Goal: Task Accomplishment & Management: Complete application form

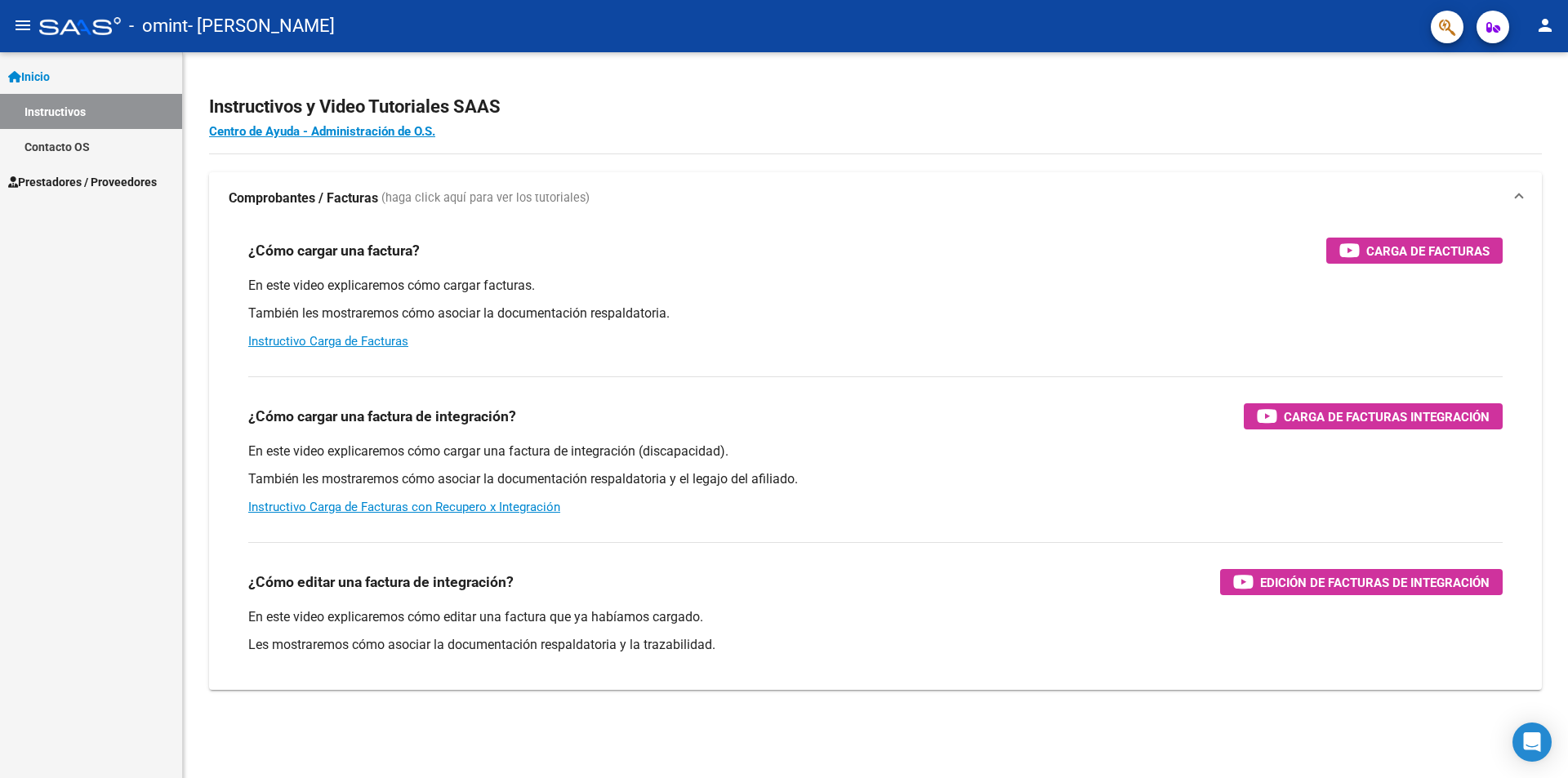
click at [68, 179] on span "Prestadores / Proveedores" at bounding box center [82, 182] width 149 height 18
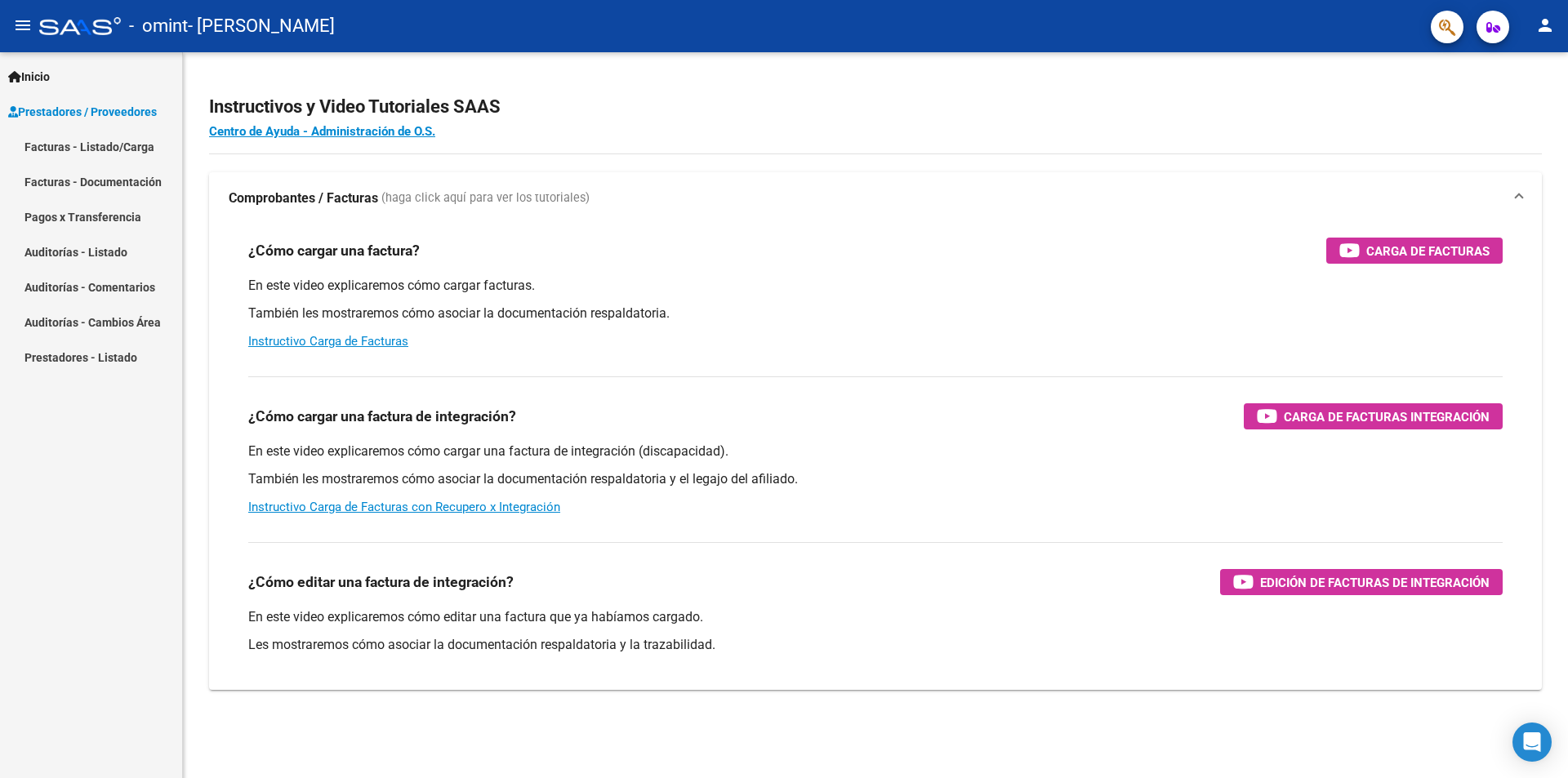
click at [97, 156] on link "Facturas - Listado/Carga" at bounding box center [91, 146] width 182 height 35
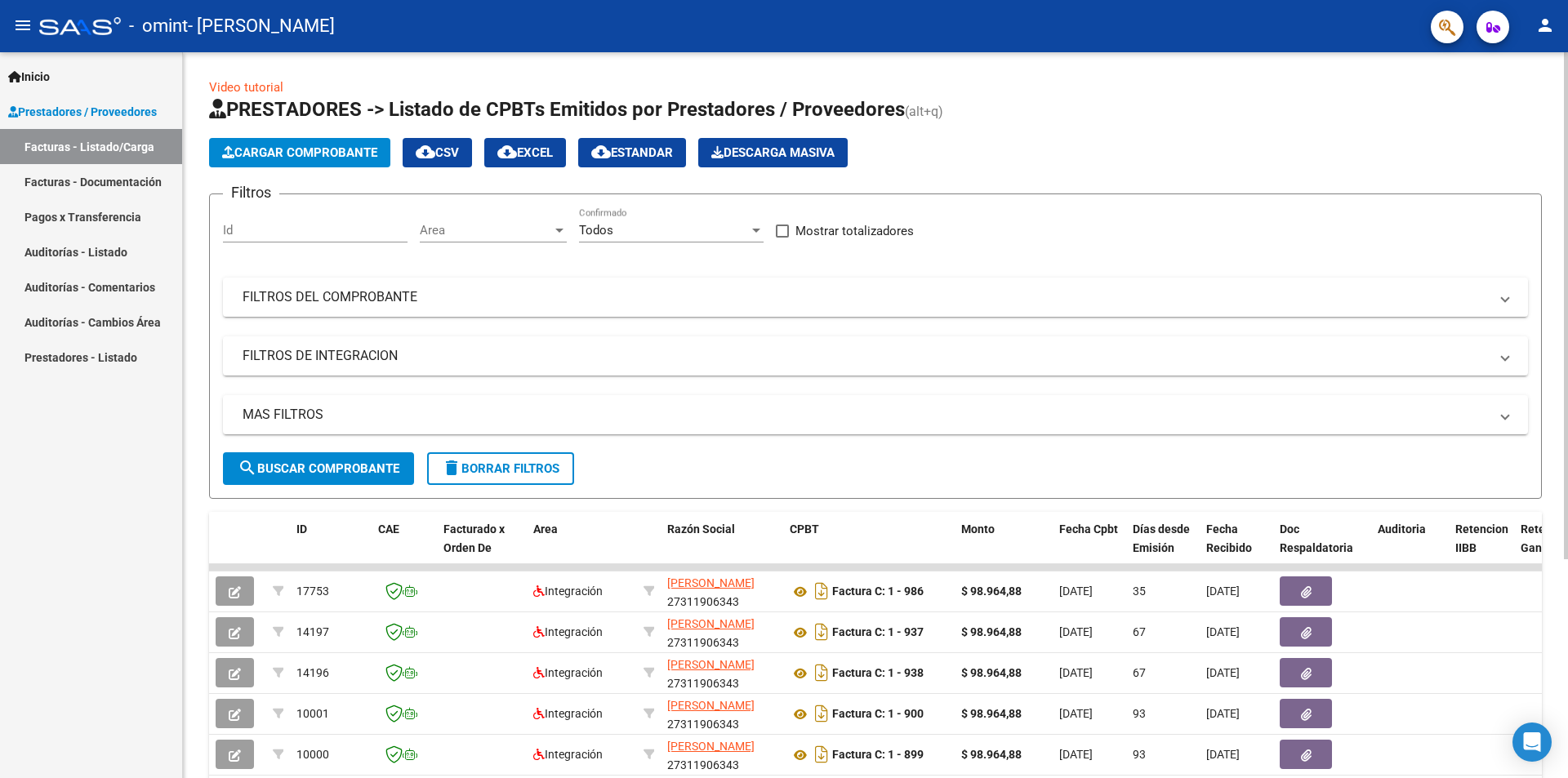
click at [314, 161] on button "Cargar Comprobante" at bounding box center [300, 153] width 182 height 29
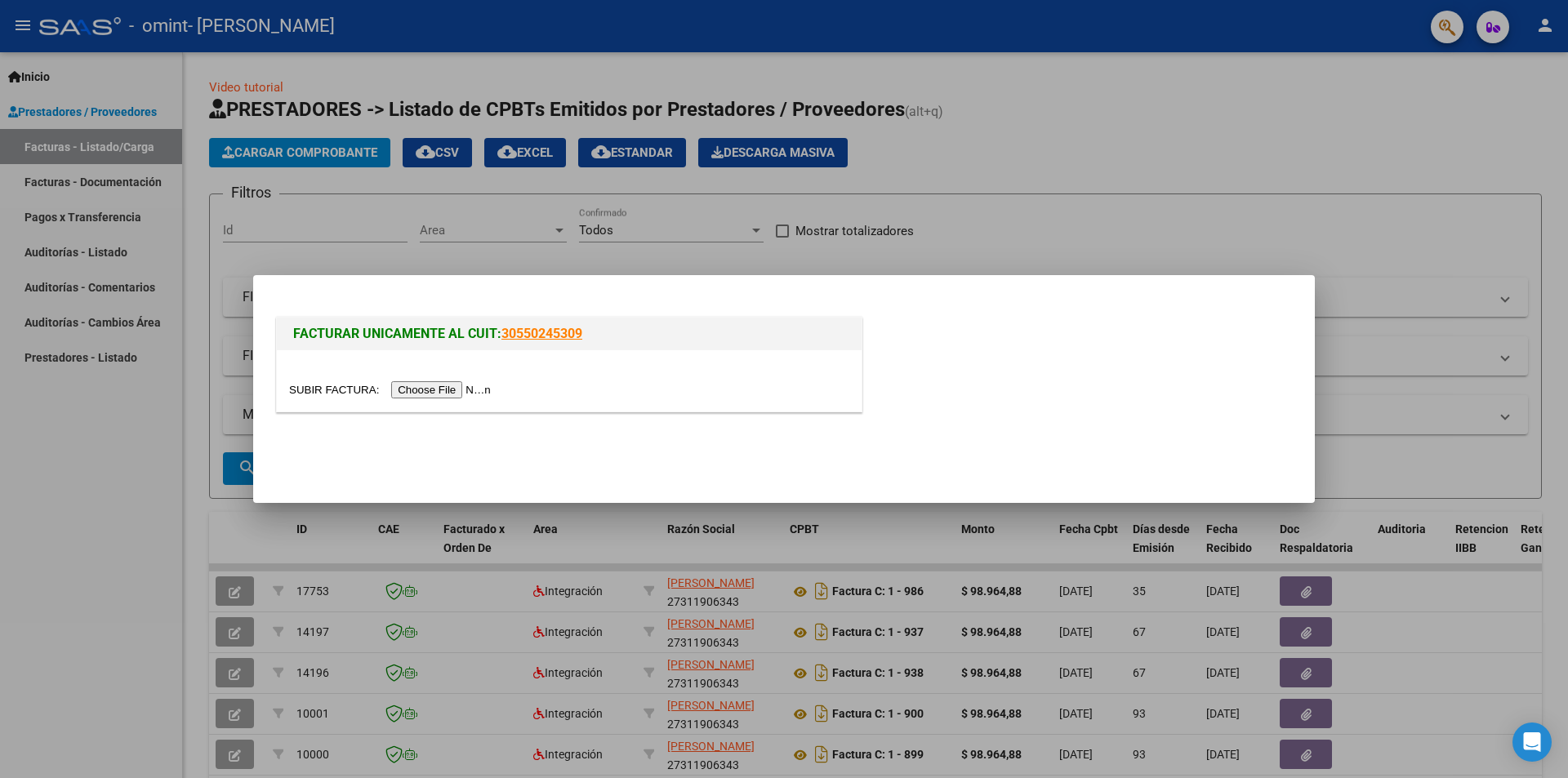
click at [475, 386] on input "file" at bounding box center [392, 390] width 207 height 17
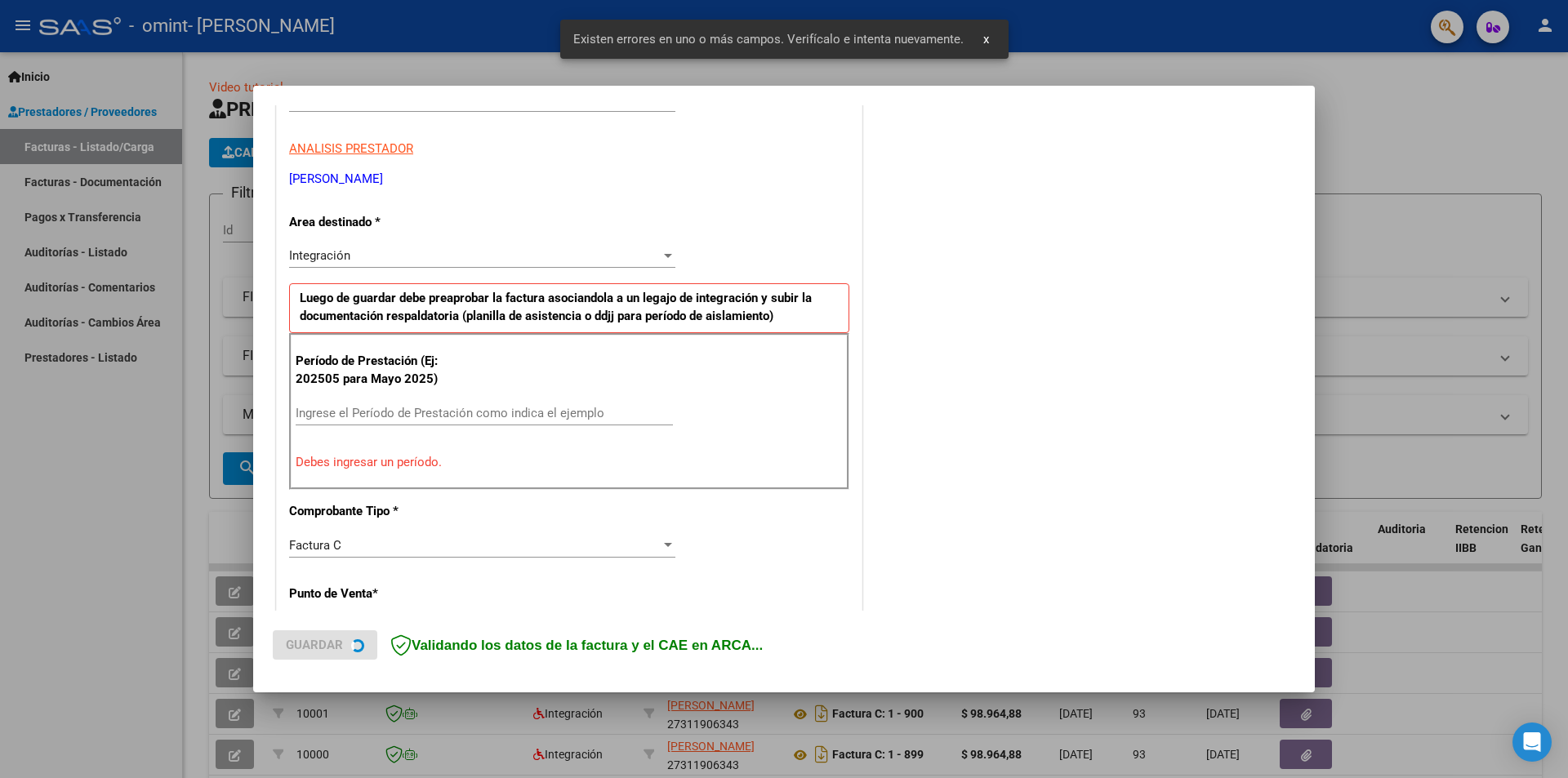
scroll to position [285, 0]
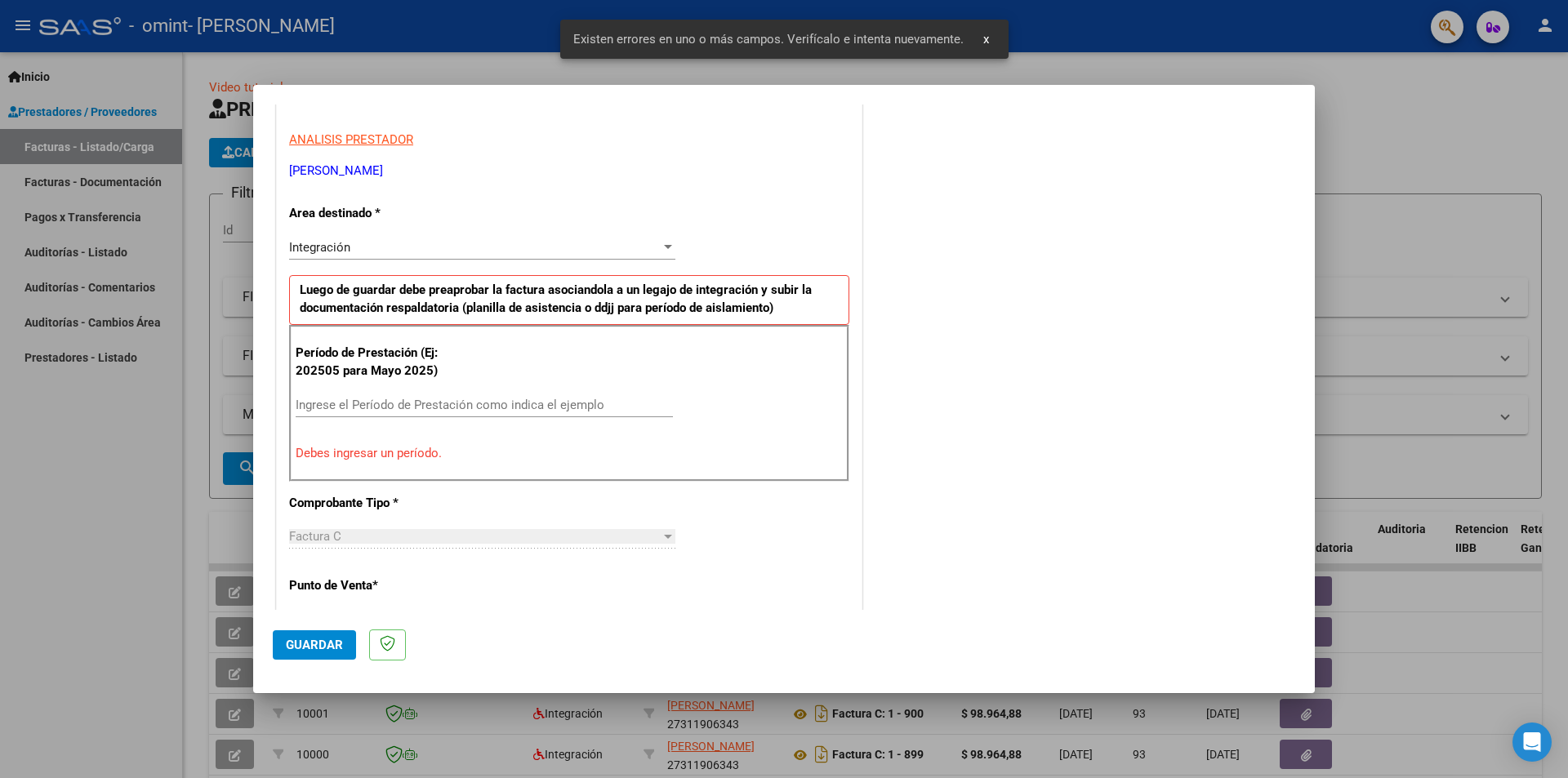
click at [371, 405] on input "Ingrese el Período de Prestación como indica el ejemplo" at bounding box center [484, 405] width 378 height 15
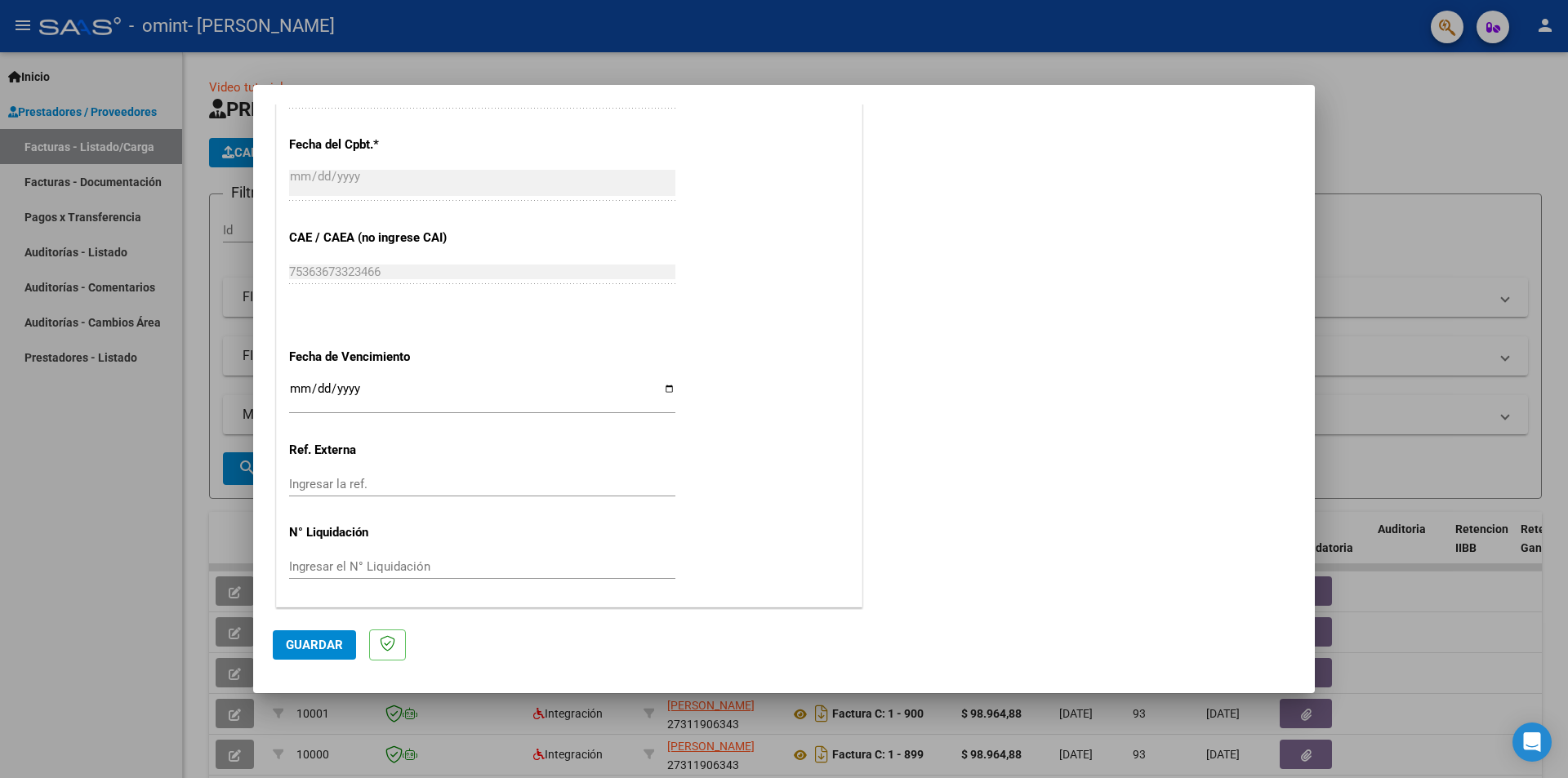
scroll to position [932, 0]
type input "202508"
click at [343, 647] on button "Guardar" at bounding box center [315, 645] width 83 height 29
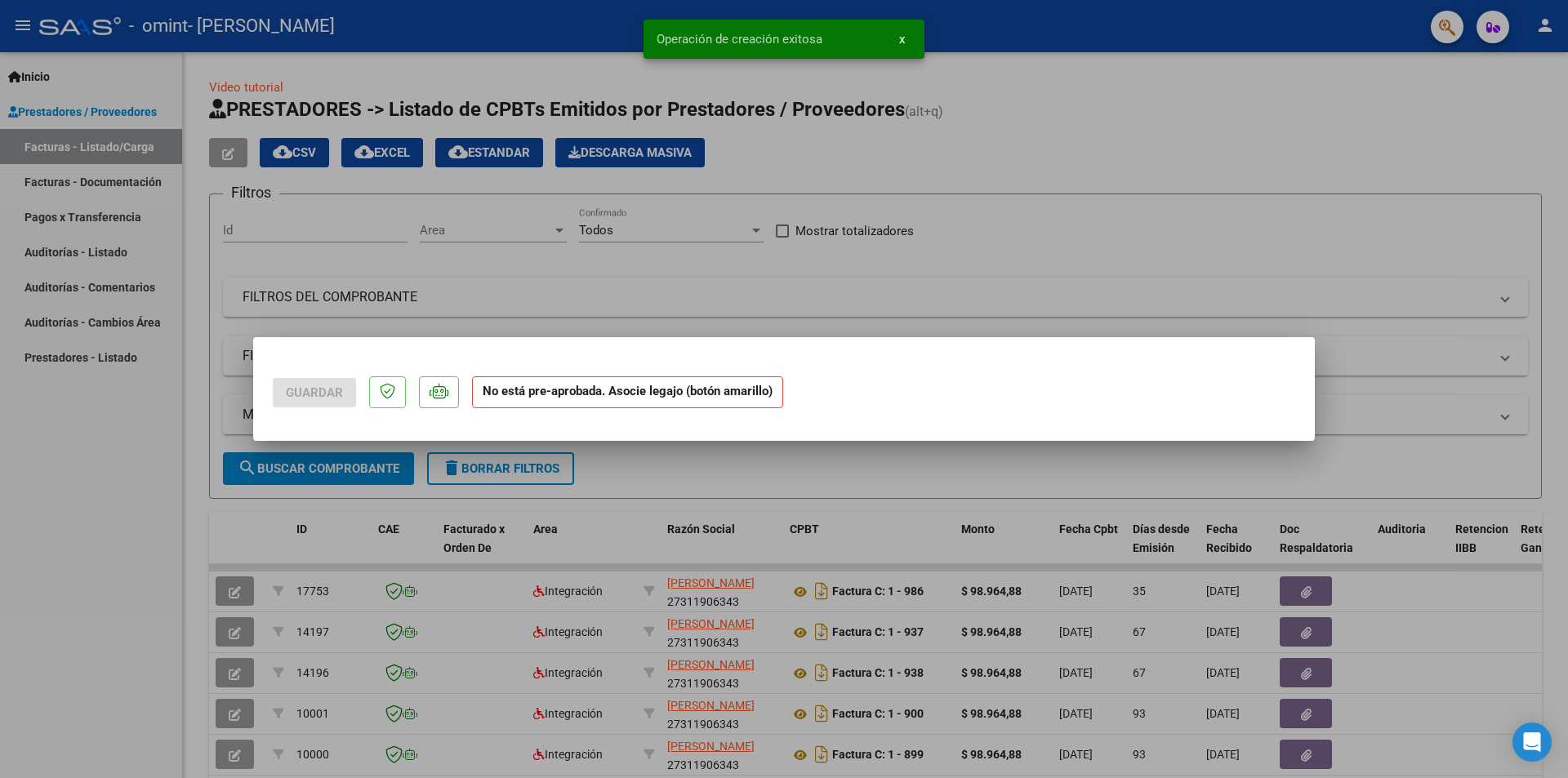
scroll to position [0, 0]
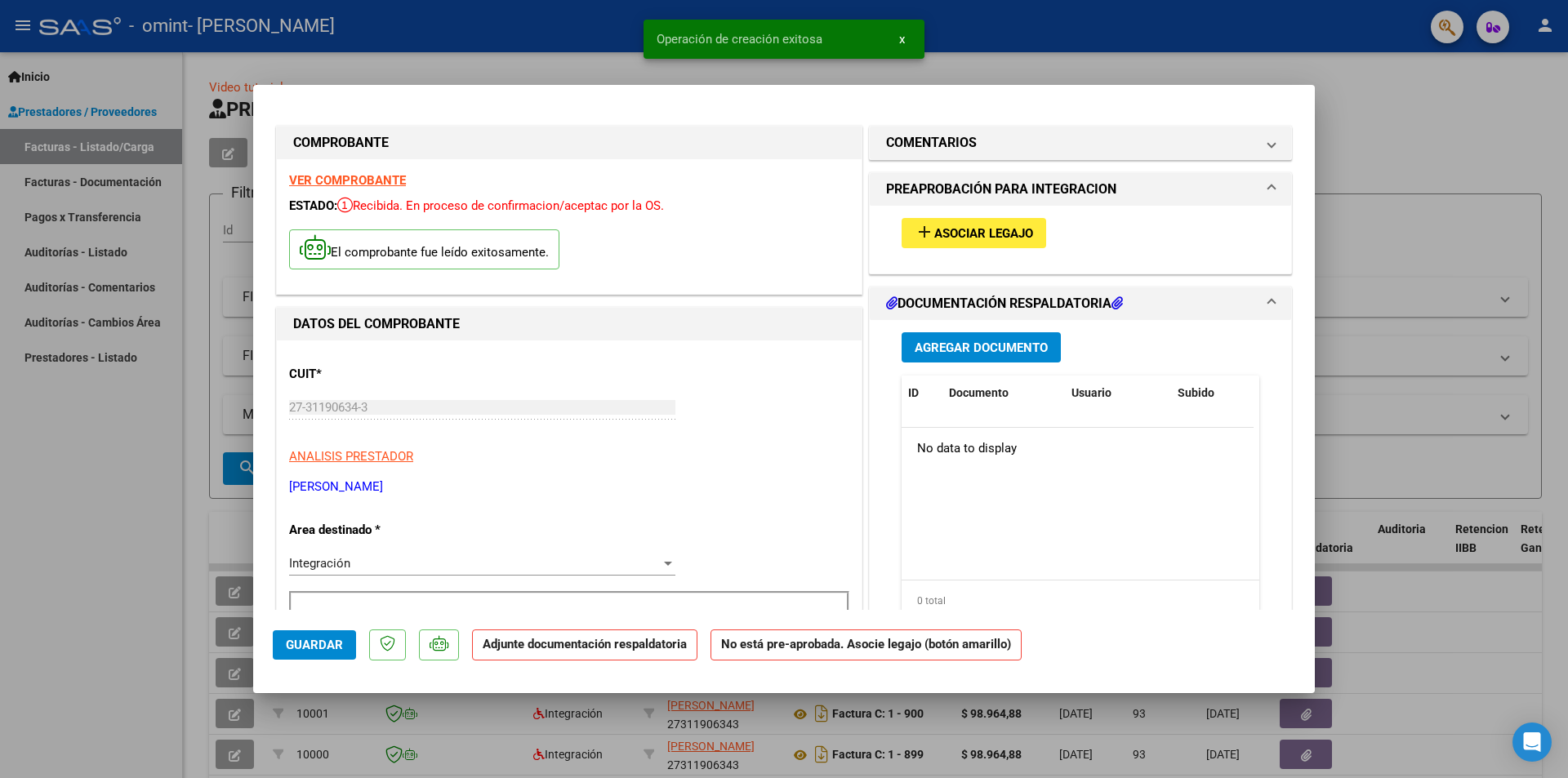
click at [961, 352] on span "Agregar Documento" at bounding box center [981, 348] width 133 height 15
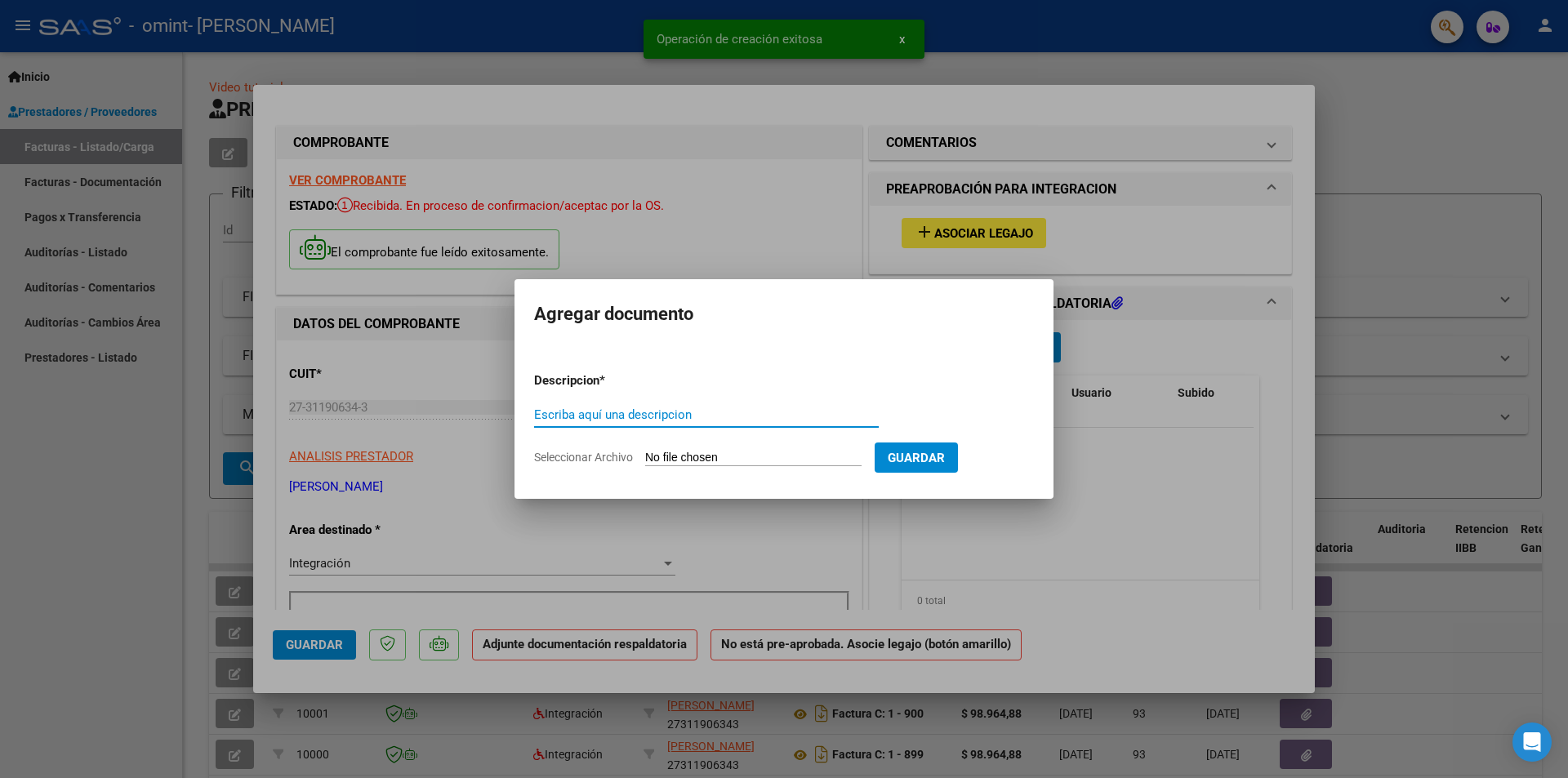
click at [577, 409] on input "Escriba aquí una descripcion" at bounding box center [706, 414] width 345 height 15
type input "PLANILLA AGOSTO"
click at [672, 473] on form "Descripcion * PLANILLA AGOSTO Escriba aquí una descripcion Seleccionar Archivo …" at bounding box center [784, 419] width 500 height 119
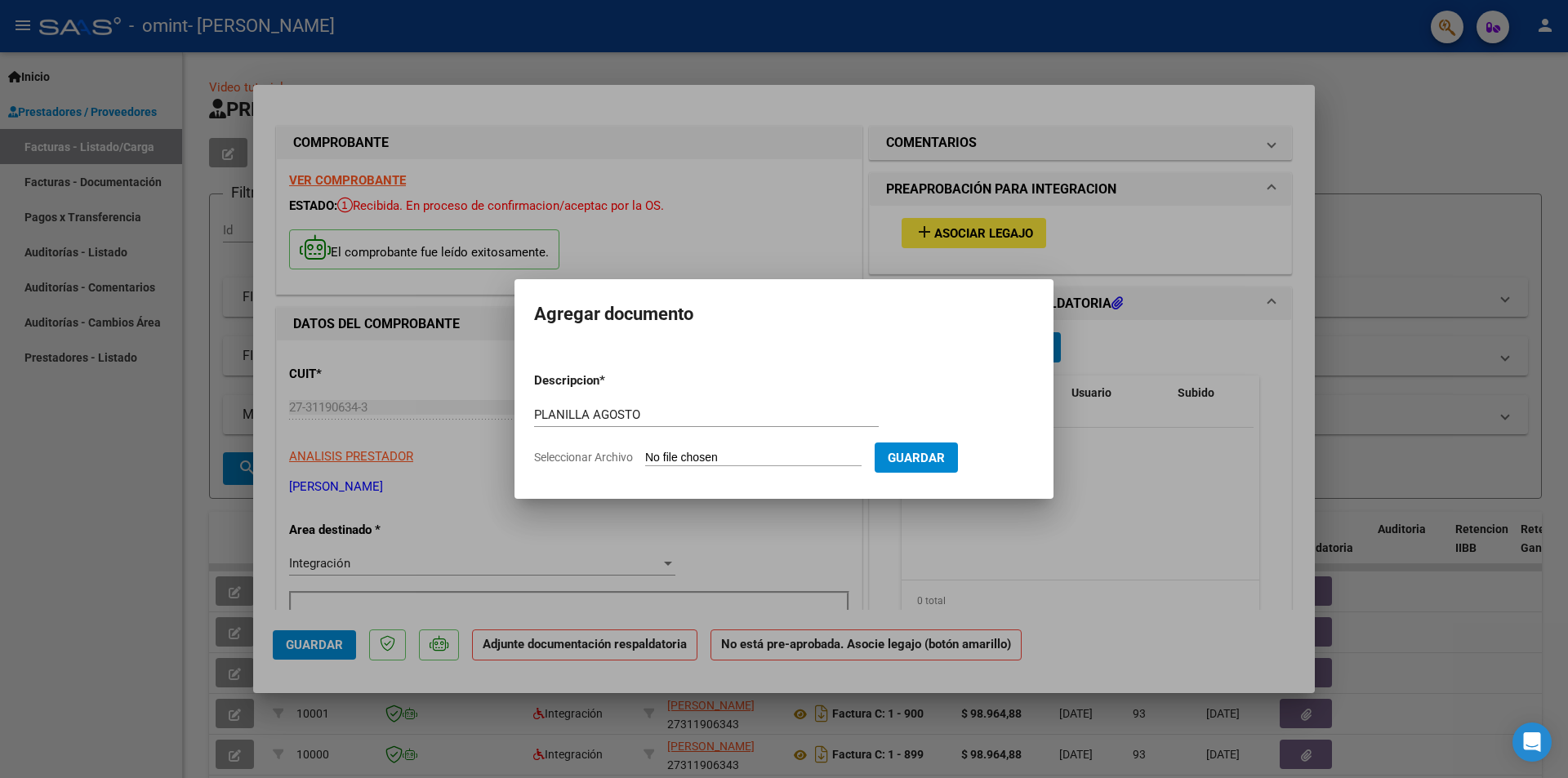
click at [672, 451] on input "Seleccionar Archivo" at bounding box center [753, 459] width 216 height 16
type input "C:\fakepath\08.2024 planilla agosto Pignuoli Tiziano .pdf"
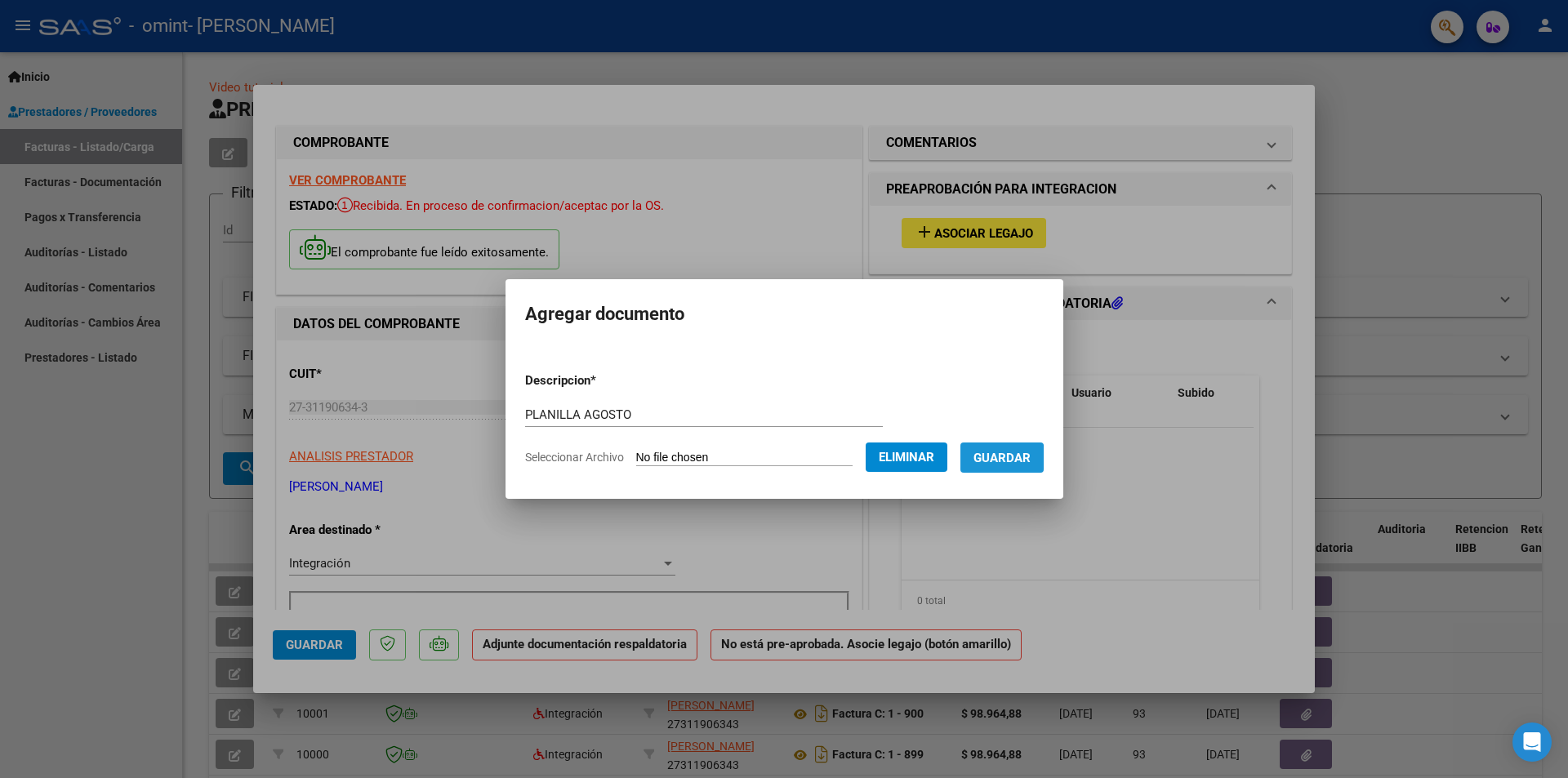
click at [991, 462] on span "Guardar" at bounding box center [1002, 458] width 57 height 15
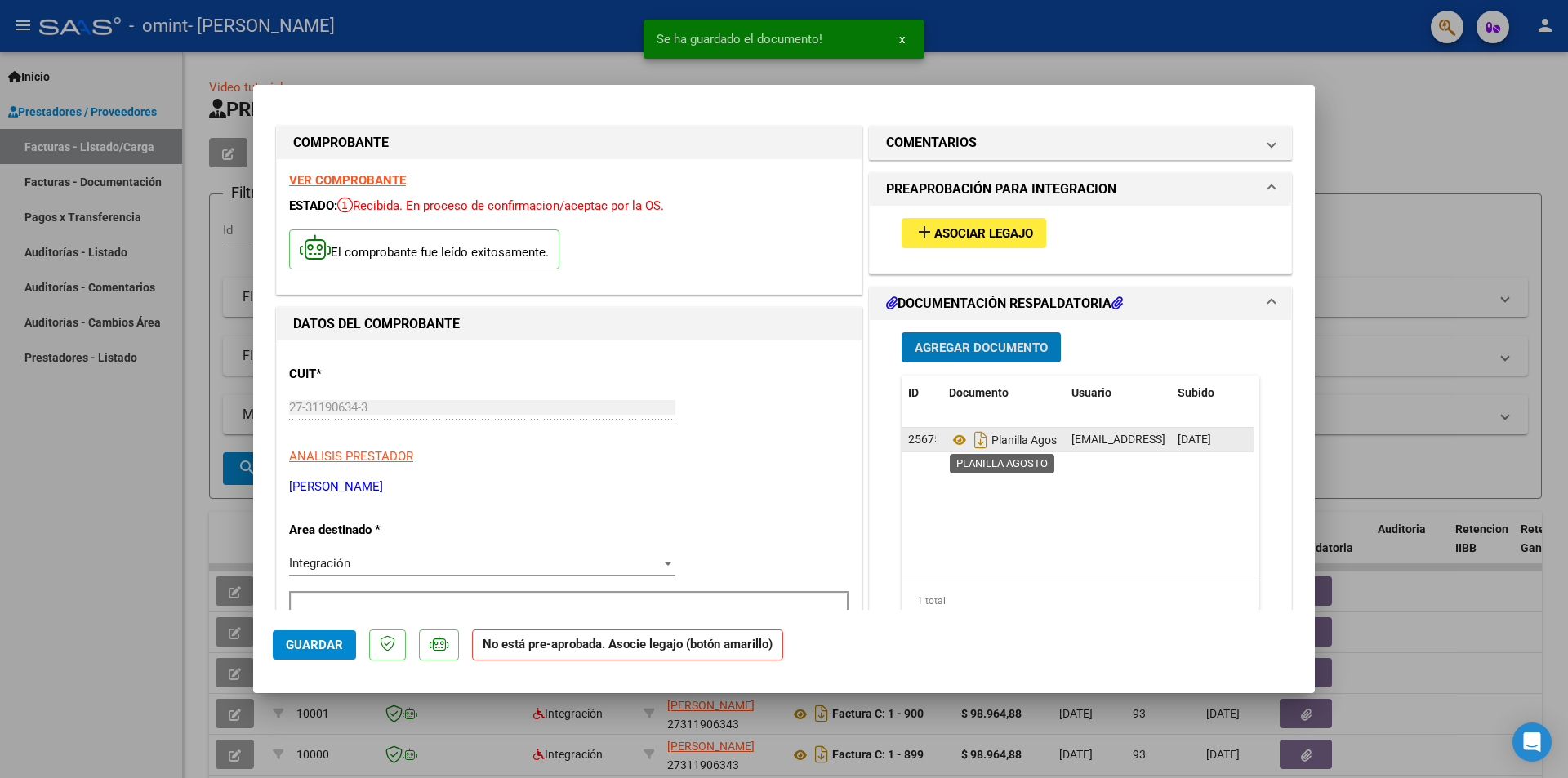
click at [1009, 439] on span "Planilla Agosto" at bounding box center [1008, 440] width 118 height 13
click at [978, 447] on icon "Descargar documento" at bounding box center [980, 440] width 22 height 26
click at [949, 441] on icon at bounding box center [959, 440] width 22 height 20
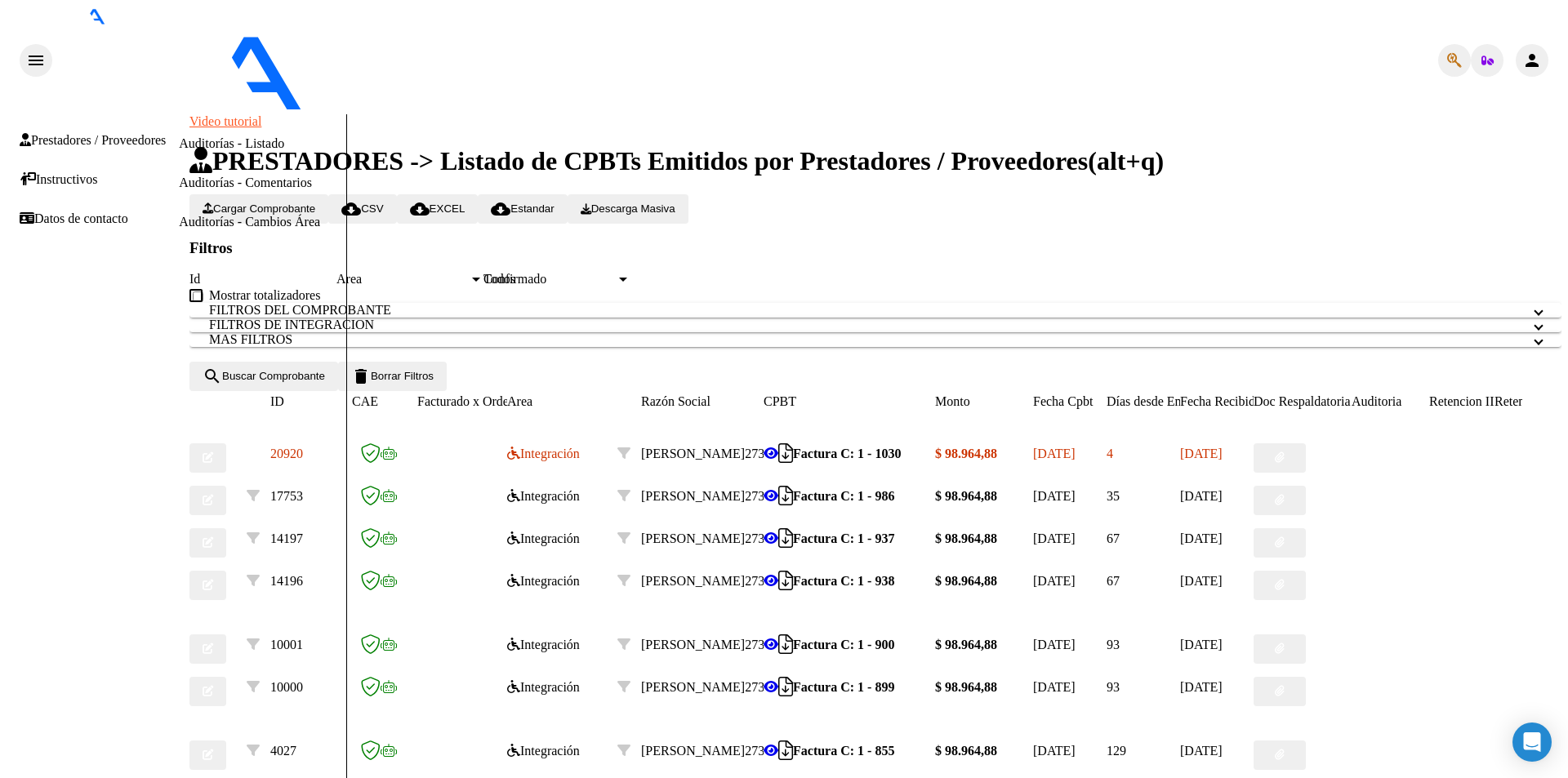
click at [1299, 473] on button "button" at bounding box center [1279, 458] width 52 height 29
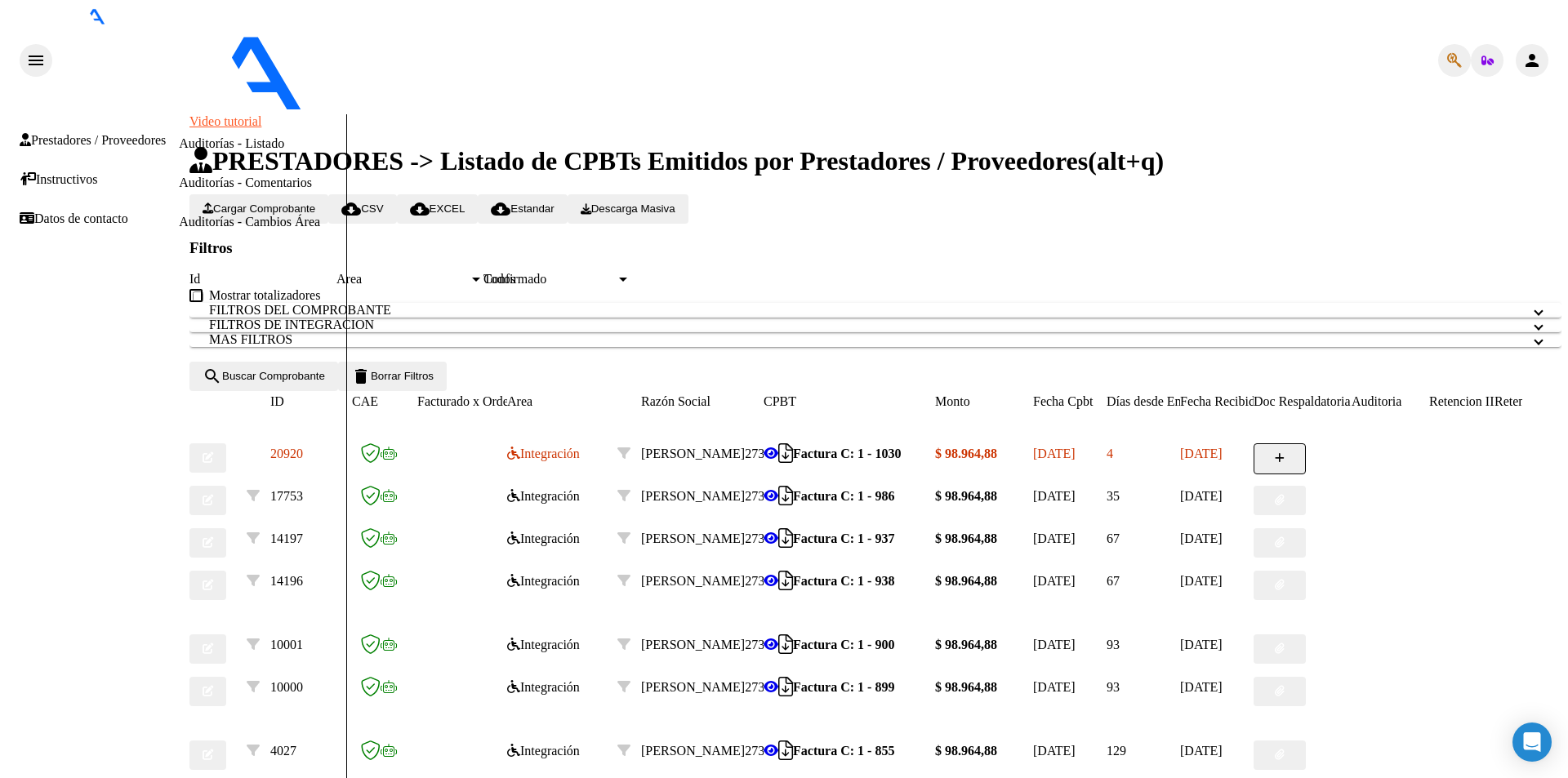
type input "C:\fakepath\8.2025 PLANILLA [PERSON_NAME] .pdf"
type input "PLANILLA AGOSTO"
